Goal: Task Accomplishment & Management: Manage account settings

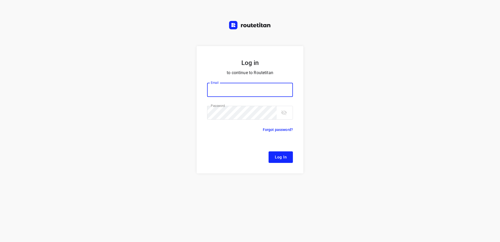
type input "[EMAIL_ADDRESS][DOMAIN_NAME]"
click at [276, 157] on span "Log In" at bounding box center [281, 157] width 12 height 7
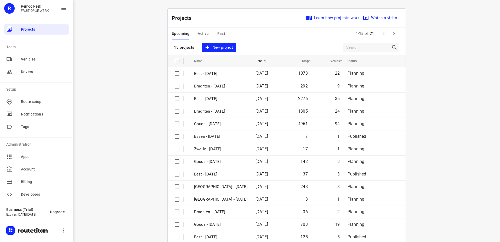
click at [200, 33] on span "Active" at bounding box center [203, 33] width 11 height 7
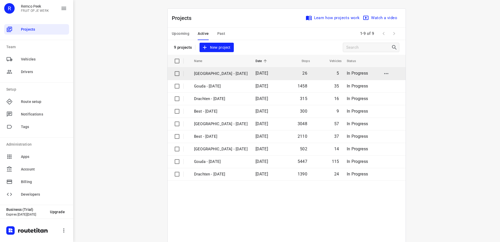
click at [210, 74] on p "[GEOGRAPHIC_DATA] - [DATE]" at bounding box center [221, 74] width 54 height 6
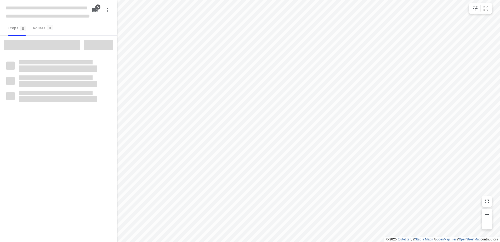
checkbox input "true"
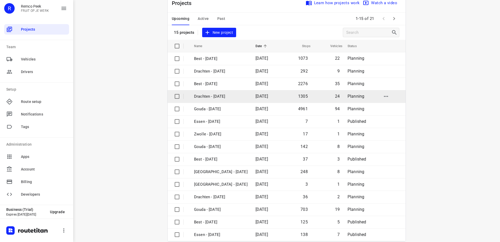
scroll to position [23, 0]
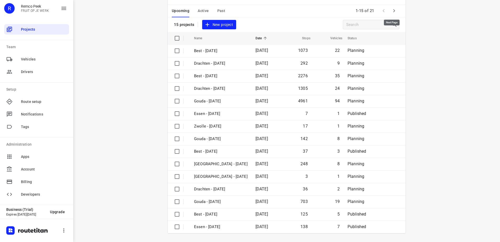
click at [392, 13] on icon "button" at bounding box center [394, 11] width 6 height 6
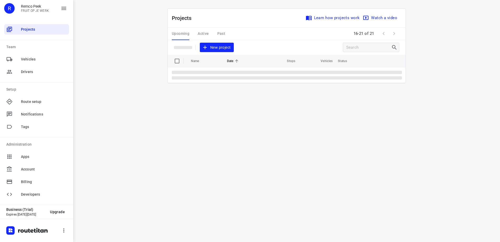
scroll to position [0, 0]
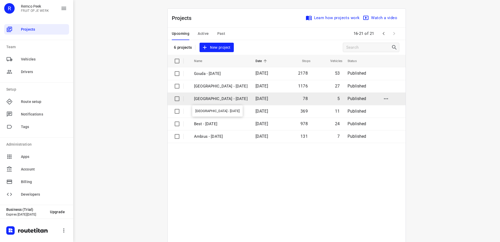
click at [216, 100] on p "Antwerpen - Wednesday" at bounding box center [221, 99] width 54 height 6
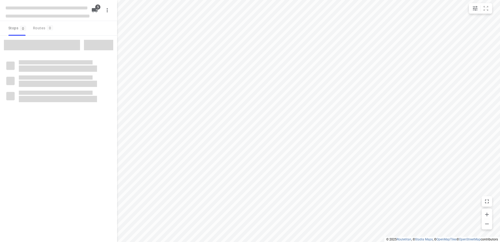
checkbox input "true"
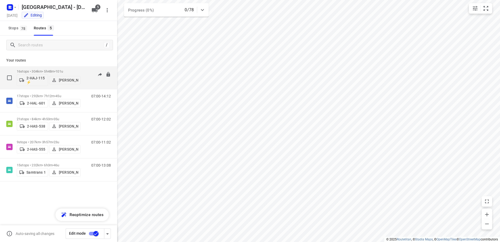
click at [34, 71] on p "16 stops • 304km • 5h48m • 101u" at bounding box center [49, 71] width 64 height 4
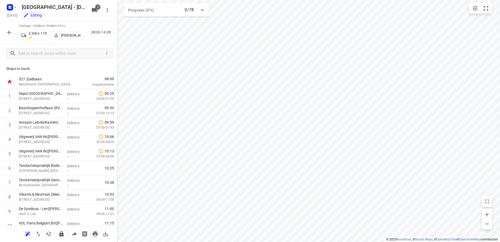
click at [8, 32] on icon "button" at bounding box center [9, 32] width 4 height 4
